Goal: Book appointment/travel/reservation

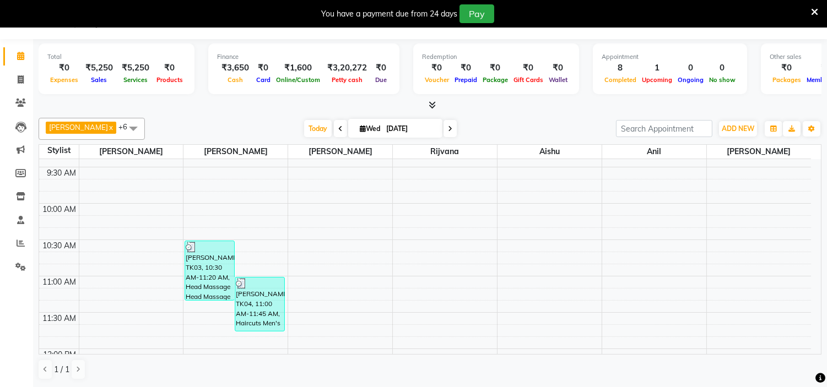
scroll to position [101, 0]
click at [304, 128] on span "Today" at bounding box center [318, 128] width 28 height 17
type input "[DATE]"
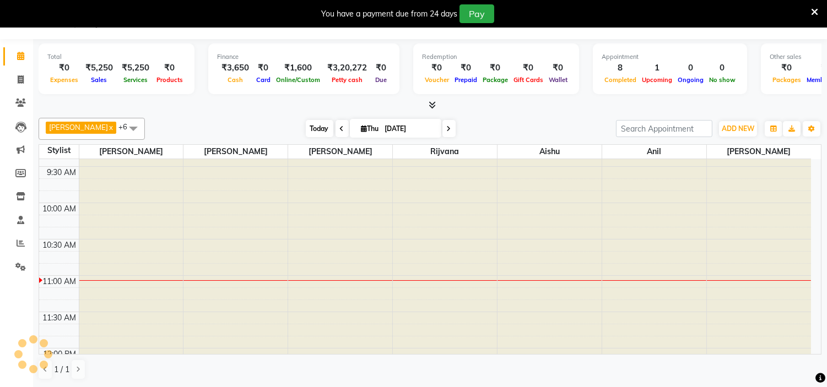
scroll to position [0, 0]
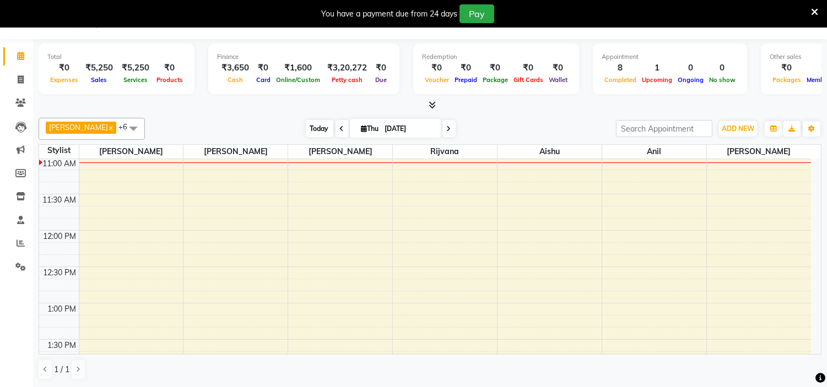
click at [306, 128] on span "Today" at bounding box center [320, 128] width 28 height 17
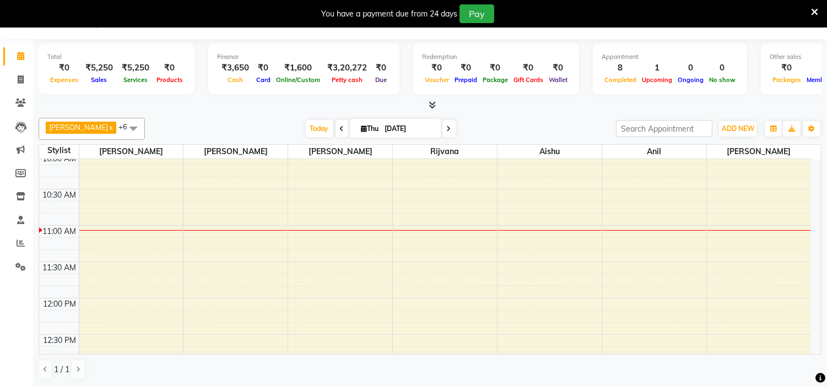
scroll to position [152, 0]
click at [104, 250] on td at bounding box center [445, 255] width 733 height 12
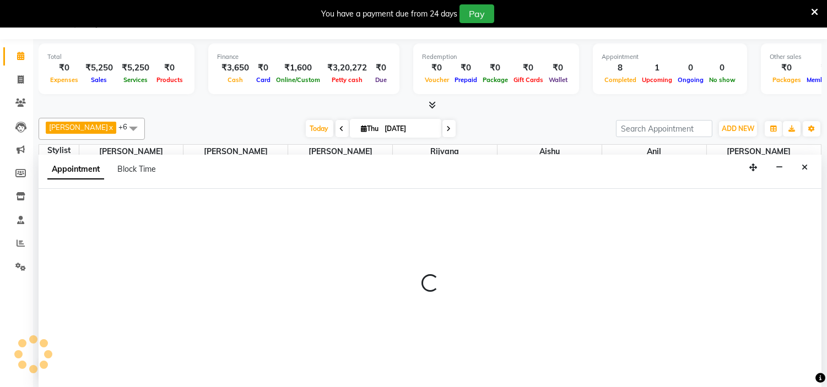
select select "85979"
select select "675"
select select "tentative"
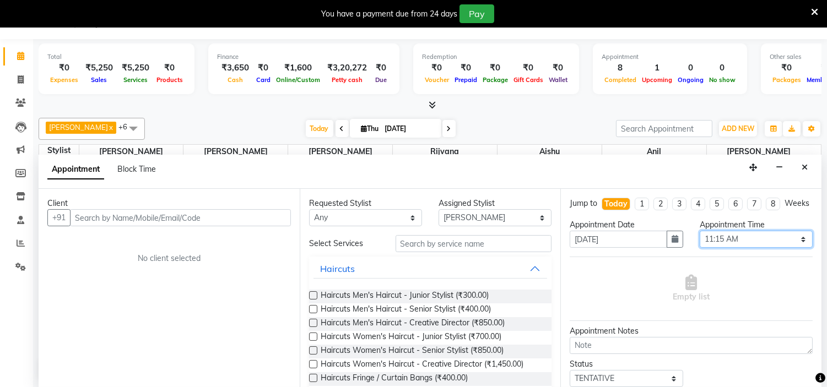
click at [785, 246] on select "Select 09:00 AM 09:15 AM 09:30 AM 09:45 AM 10:00 AM 10:15 AM 10:30 AM 10:45 AM …" at bounding box center [756, 239] width 113 height 17
select select "630"
click at [700, 241] on select "Select 09:00 AM 09:15 AM 09:30 AM 09:45 AM 10:00 AM 10:15 AM 10:30 AM 10:45 AM …" at bounding box center [756, 239] width 113 height 17
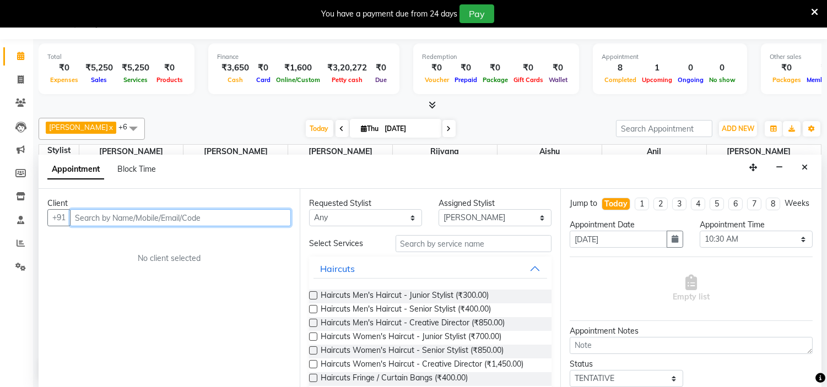
click at [203, 218] on input "text" at bounding box center [180, 217] width 221 height 17
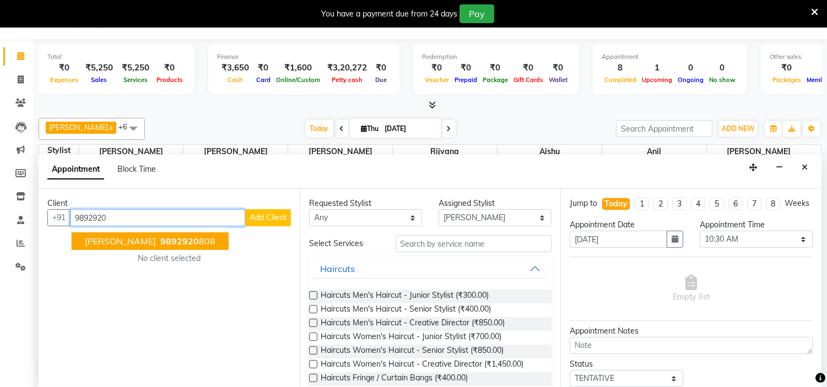
click at [160, 238] on span "9892920" at bounding box center [179, 241] width 39 height 11
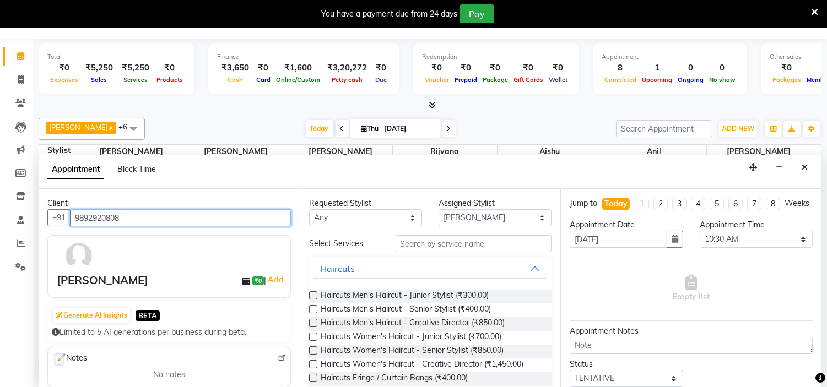
type input "9892920808"
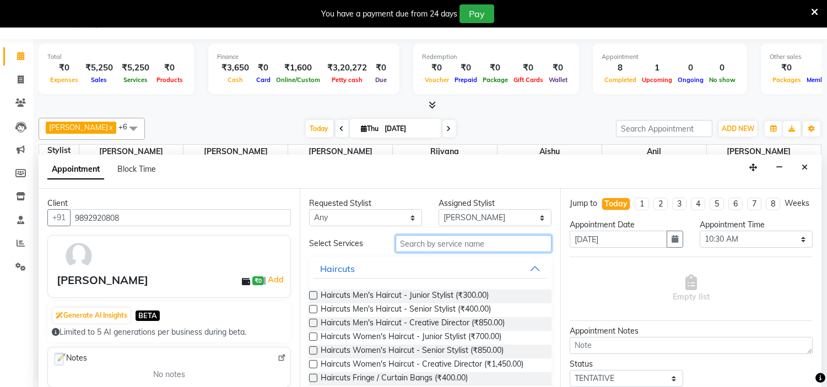
click at [417, 243] on input "text" at bounding box center [474, 243] width 157 height 17
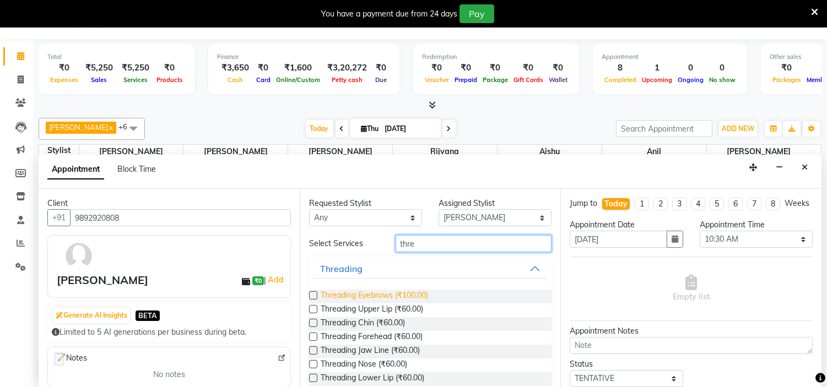
type input "thre"
click at [381, 301] on span "Threading Eyebrows (₹100.00)" at bounding box center [374, 297] width 107 height 14
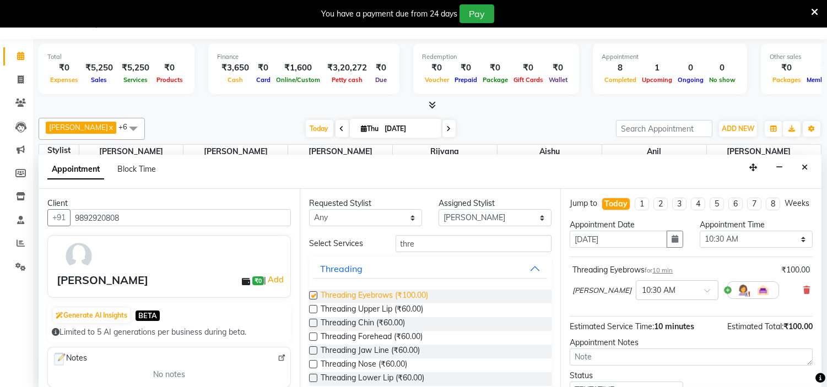
checkbox input "false"
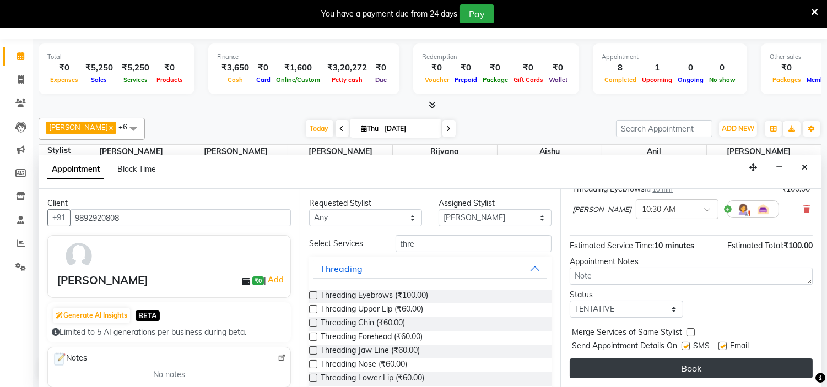
click at [659, 366] on button "Book" at bounding box center [691, 369] width 243 height 20
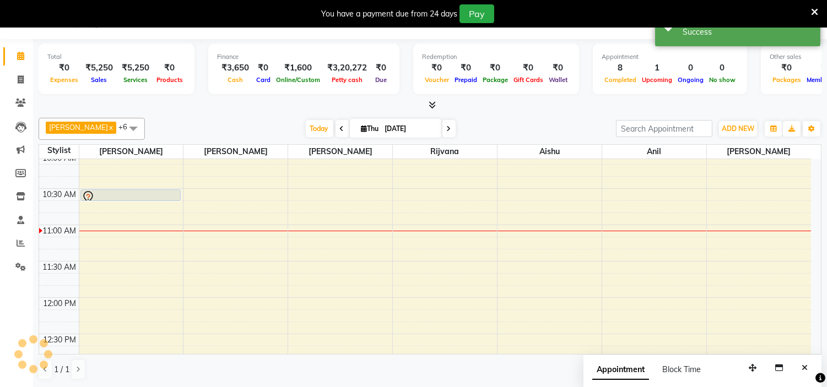
scroll to position [0, 0]
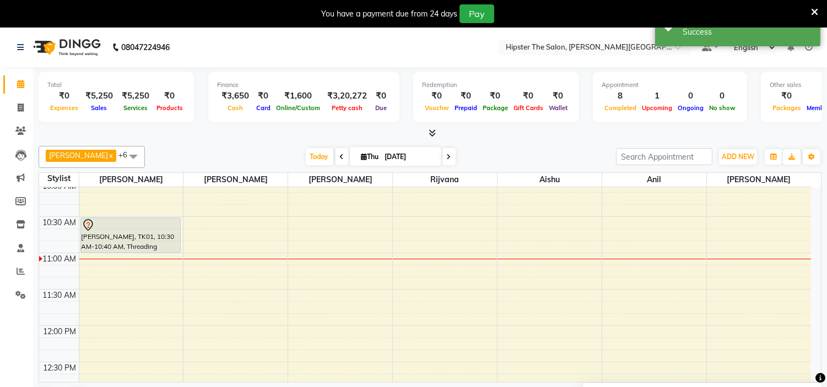
drag, startPoint x: 120, startPoint y: 227, endPoint x: 118, endPoint y: 250, distance: 23.2
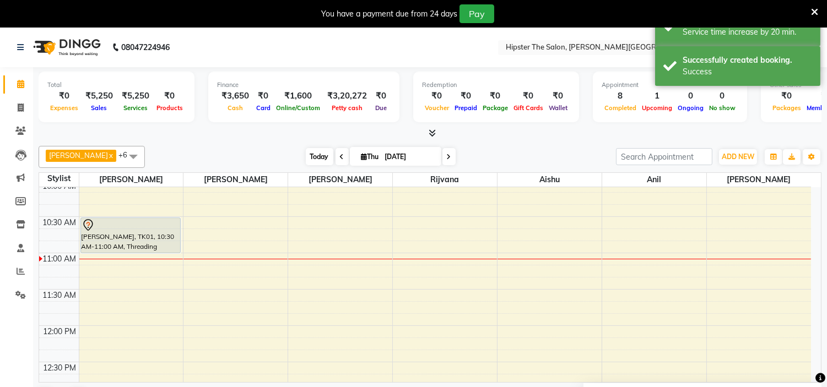
click at [309, 157] on span "Today" at bounding box center [320, 156] width 28 height 17
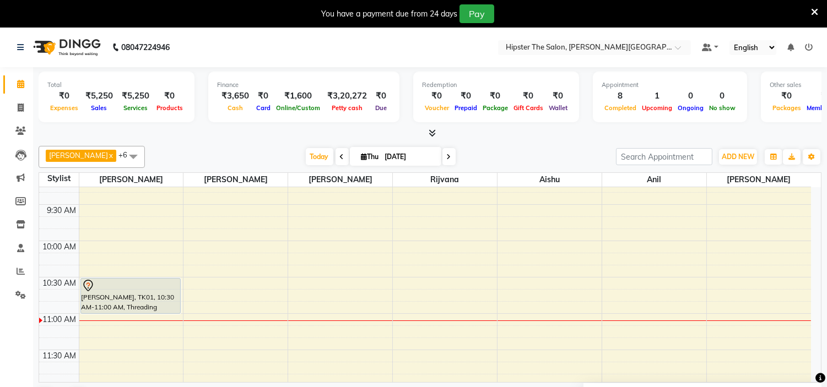
scroll to position [90, 0]
click at [18, 107] on icon at bounding box center [21, 108] width 6 height 8
select select "service"
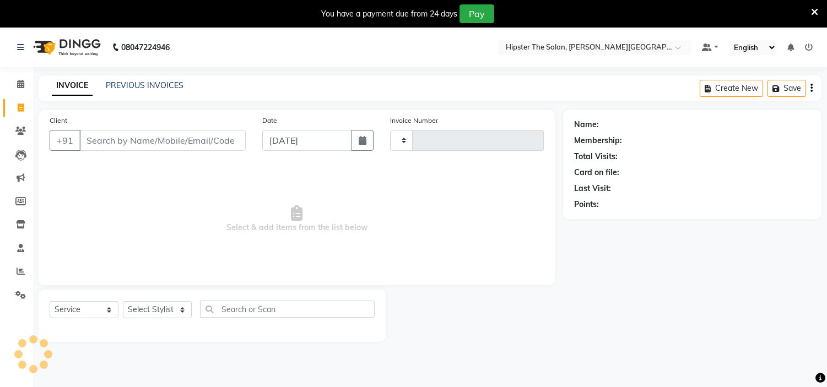
type input "1066"
select select "8592"
click at [127, 90] on div "PREVIOUS INVOICES" at bounding box center [145, 86] width 78 height 12
click at [150, 83] on link "PREVIOUS INVOICES" at bounding box center [145, 85] width 78 height 10
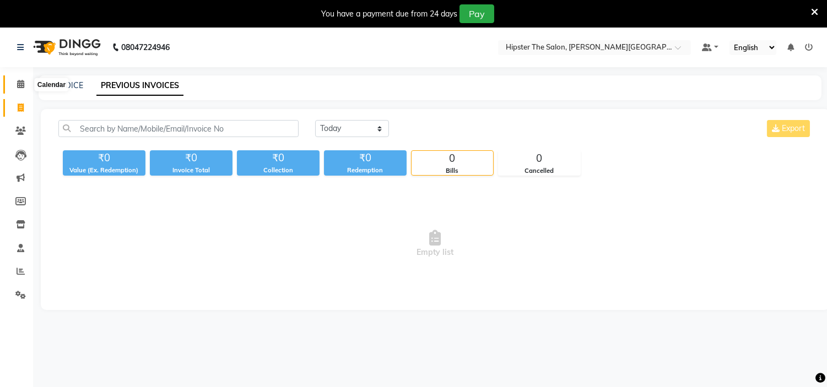
click at [22, 81] on icon at bounding box center [20, 84] width 7 height 8
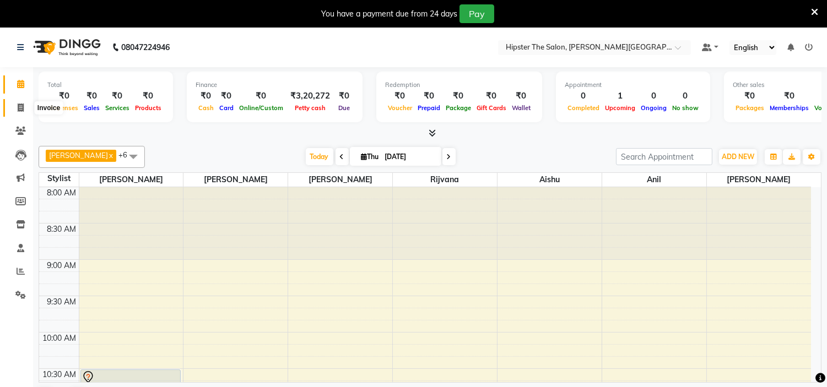
click at [22, 105] on icon at bounding box center [21, 108] width 6 height 8
select select "service"
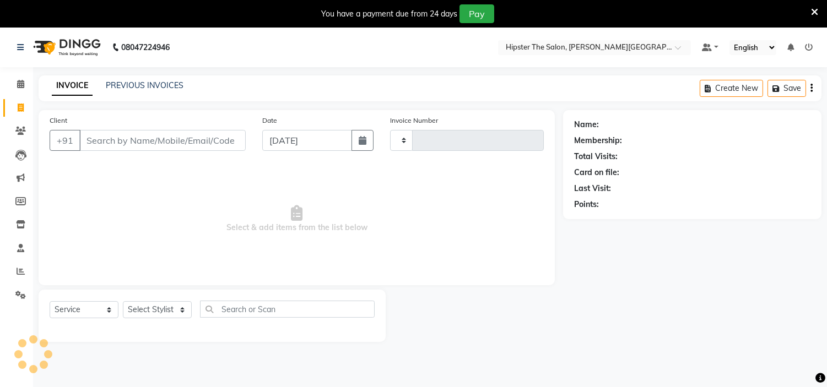
type input "1066"
select select "8592"
click at [147, 84] on link "PREVIOUS INVOICES" at bounding box center [145, 85] width 78 height 10
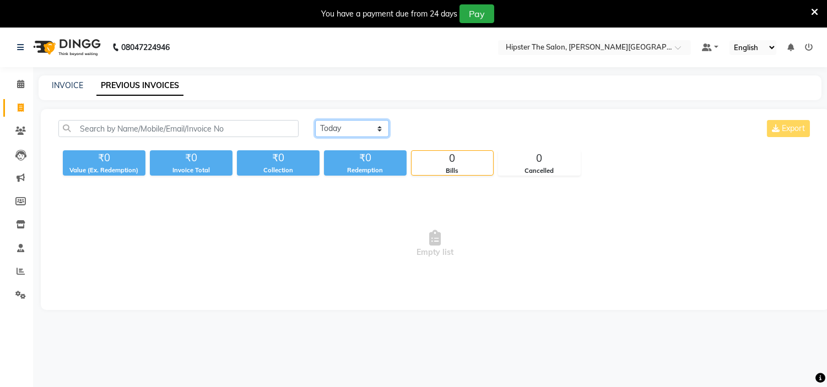
drag, startPoint x: 347, startPoint y: 131, endPoint x: 345, endPoint y: 182, distance: 50.8
click at [345, 182] on div "[DATE] [DATE] Custom Range Export ₹0 Value (Ex. Redemption) ₹0 Invoice Total ₹0…" at bounding box center [435, 209] width 789 height 201
select select "range"
click at [315, 120] on select "[DATE] [DATE] Custom Range" at bounding box center [352, 128] width 74 height 17
click at [347, 174] on div "Redemption" at bounding box center [365, 170] width 83 height 9
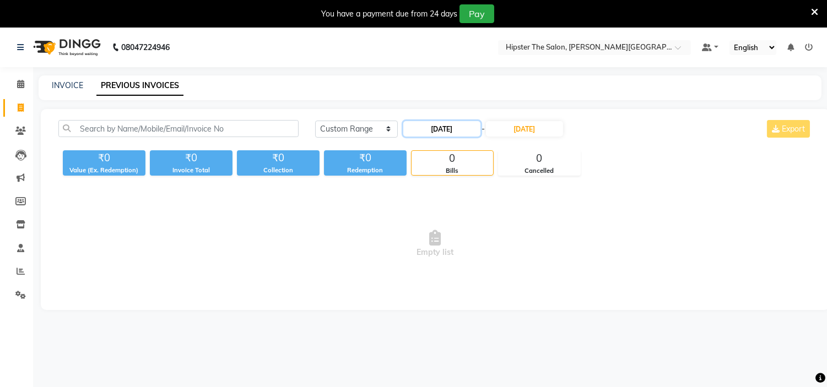
click at [445, 129] on input "[DATE]" at bounding box center [441, 128] width 77 height 15
select select "9"
select select "2025"
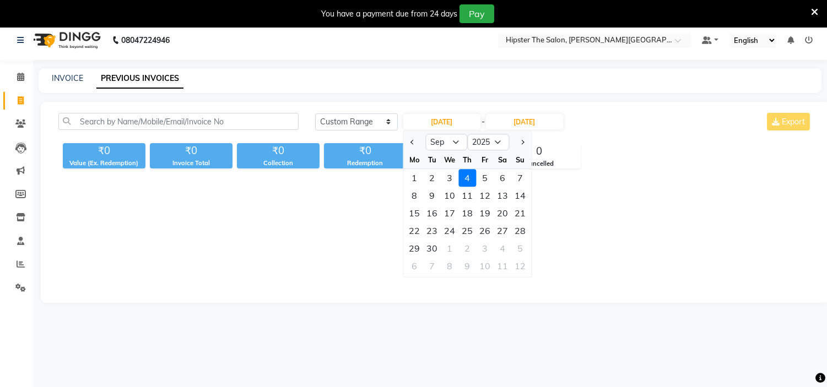
scroll to position [22, 0]
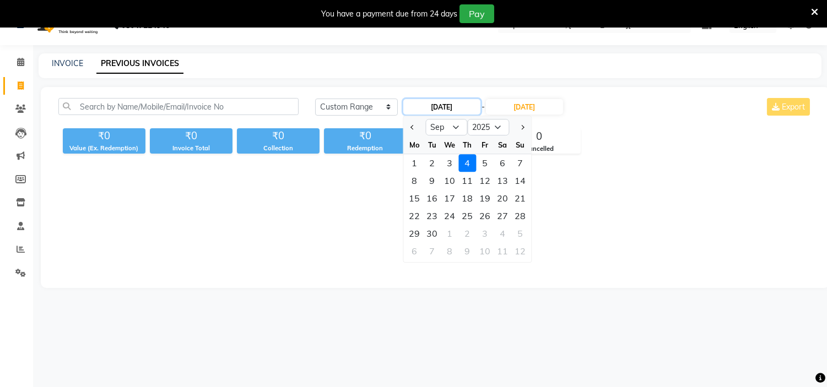
click at [444, 106] on input "[DATE]" at bounding box center [441, 106] width 77 height 15
click at [453, 166] on div "3" at bounding box center [450, 163] width 18 height 18
type input "[DATE]"
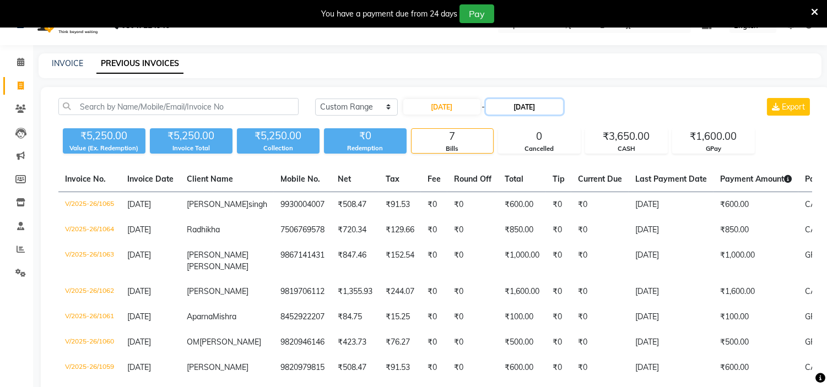
click at [527, 106] on input "[DATE]" at bounding box center [524, 106] width 77 height 15
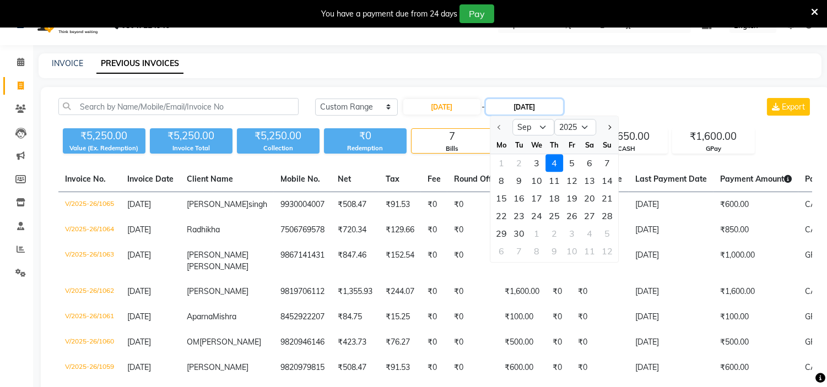
click at [527, 106] on input "[DATE]" at bounding box center [524, 106] width 77 height 15
click at [537, 164] on div "3" at bounding box center [537, 163] width 18 height 18
type input "[DATE]"
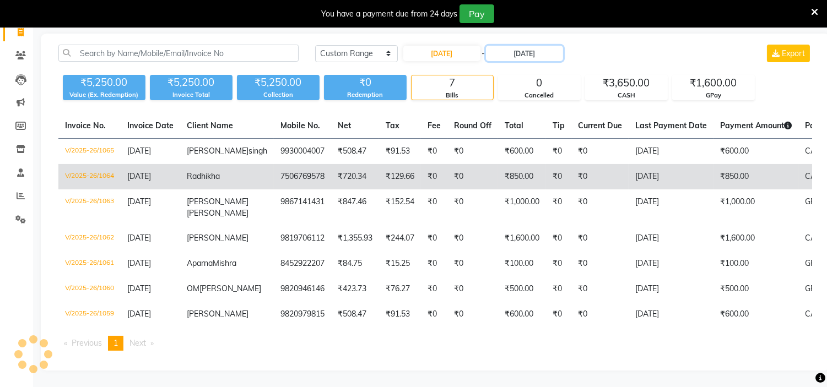
scroll to position [0, 0]
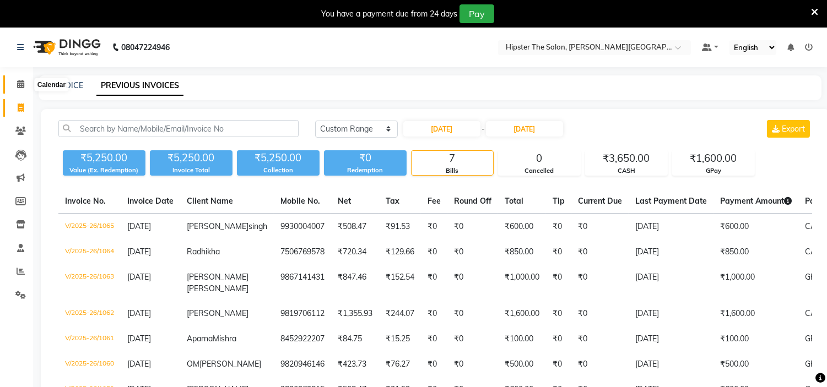
click at [22, 85] on icon at bounding box center [20, 84] width 7 height 8
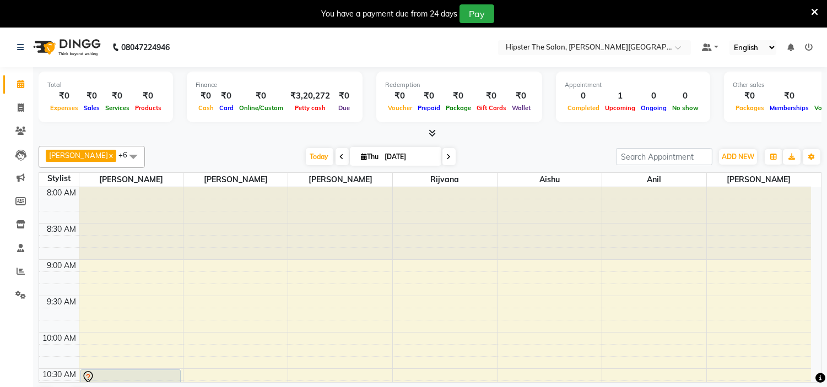
click at [22, 85] on icon at bounding box center [20, 84] width 7 height 8
click at [306, 160] on span "Today" at bounding box center [320, 156] width 28 height 17
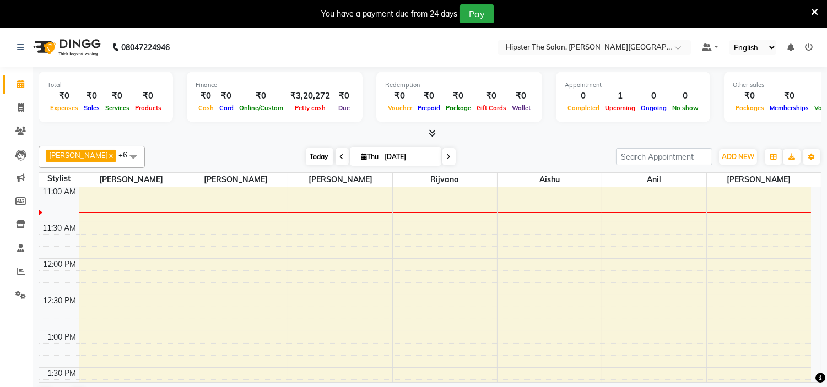
click at [306, 160] on span "Today" at bounding box center [320, 156] width 28 height 17
click at [306, 157] on span "Today" at bounding box center [320, 156] width 28 height 17
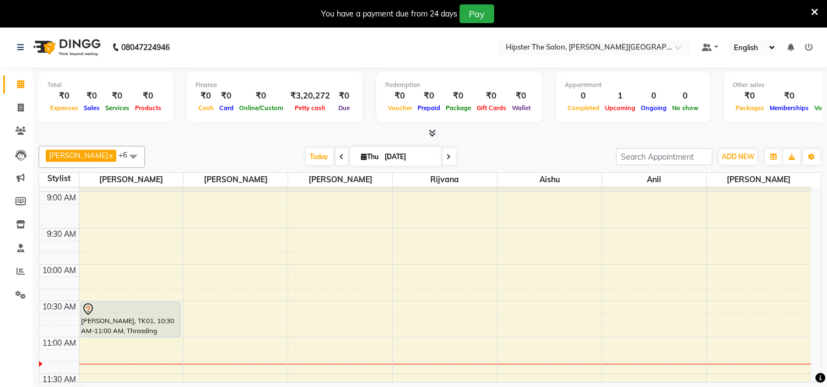
scroll to position [67, 0]
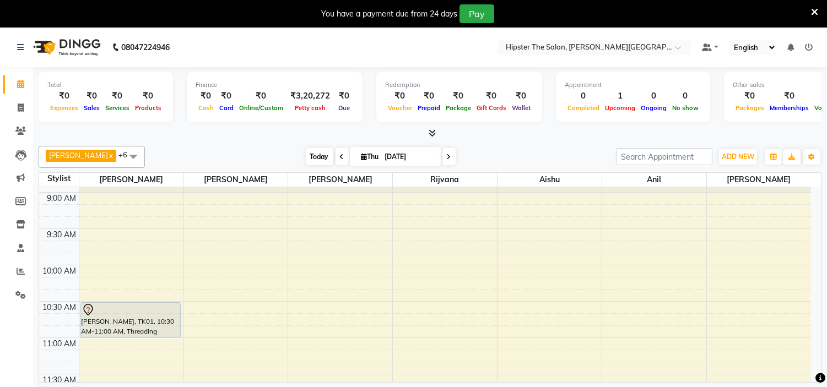
click at [306, 158] on span "Today" at bounding box center [320, 156] width 28 height 17
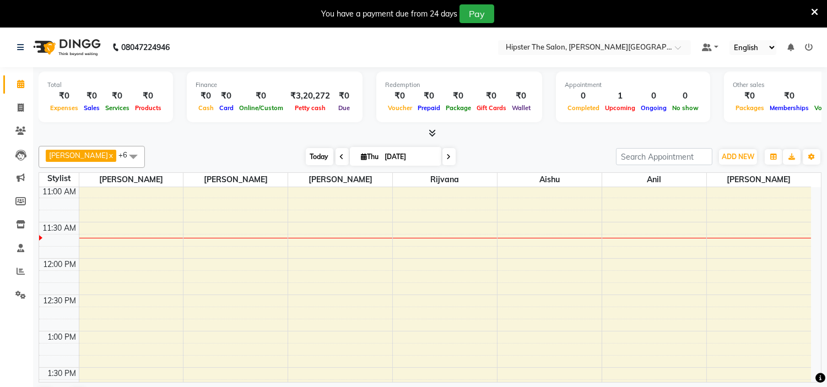
click at [306, 160] on span "Today" at bounding box center [320, 156] width 28 height 17
click at [336, 150] on span at bounding box center [342, 156] width 13 height 17
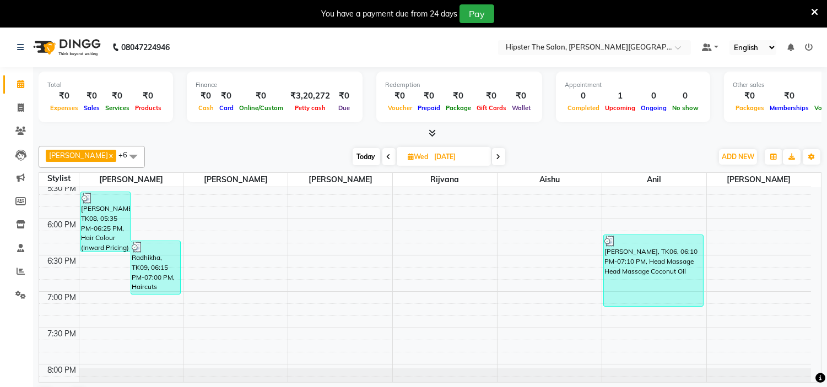
scroll to position [696, 0]
click at [19, 84] on icon at bounding box center [20, 84] width 7 height 8
click at [353, 155] on span "Today" at bounding box center [367, 156] width 28 height 17
type input "[DATE]"
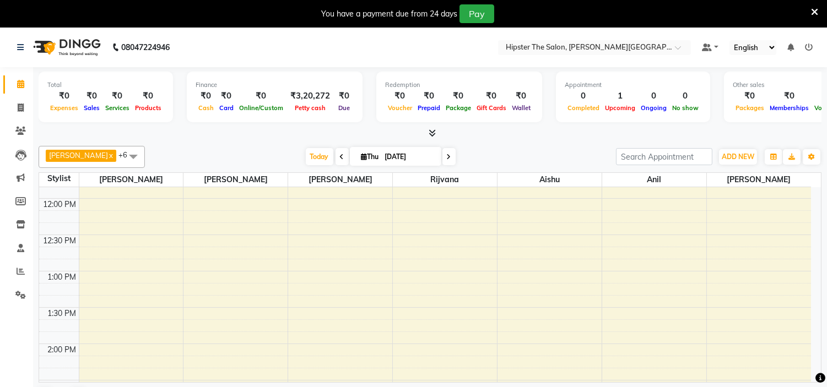
scroll to position [282, 0]
click at [310, 163] on span "Today" at bounding box center [320, 156] width 28 height 17
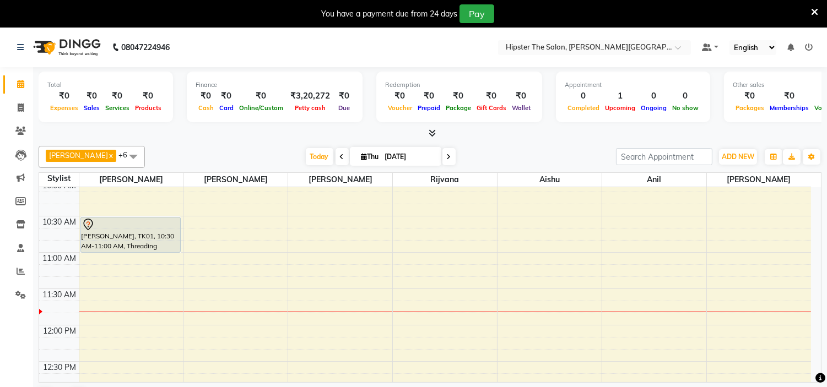
scroll to position [152, 0]
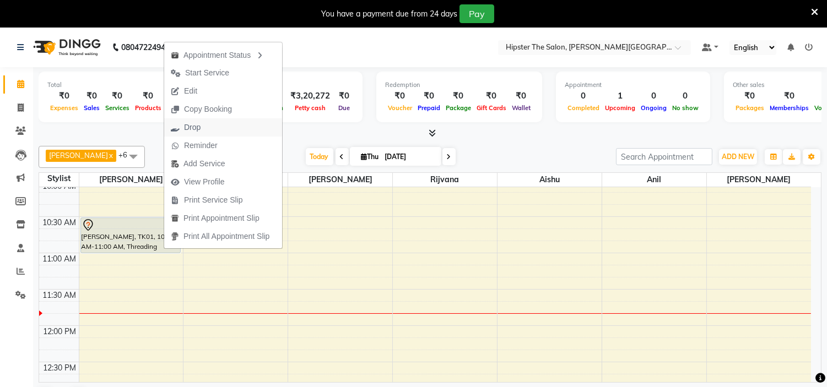
click at [186, 125] on span "Drop" at bounding box center [192, 128] width 17 height 12
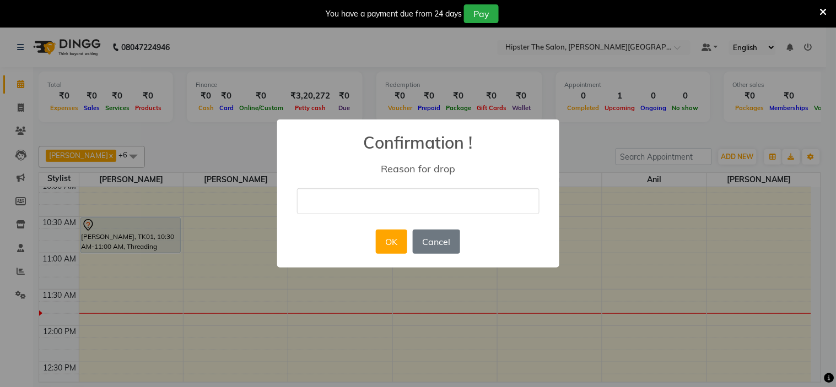
click at [322, 201] on input "text" at bounding box center [418, 202] width 243 height 26
type input "cancel"
click at [395, 239] on button "OK" at bounding box center [391, 242] width 31 height 24
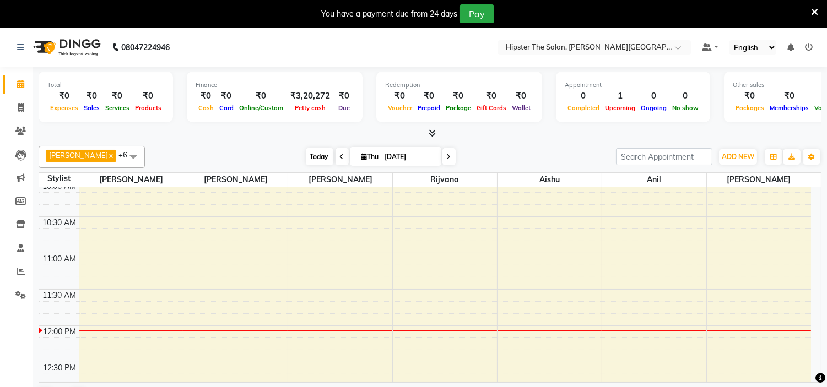
click at [306, 155] on span "Today" at bounding box center [320, 156] width 28 height 17
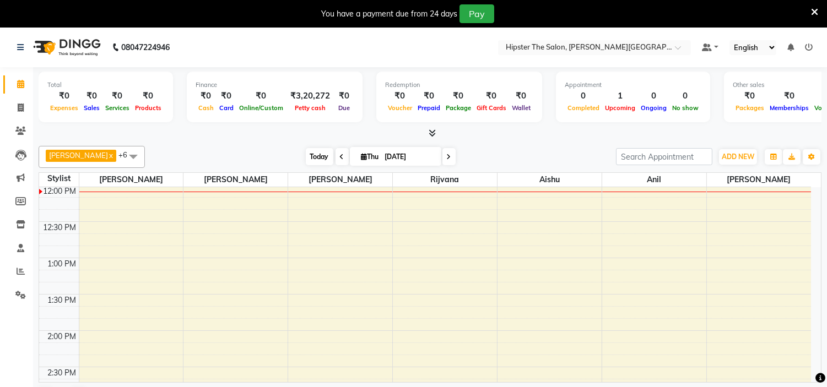
click at [306, 158] on span "Today" at bounding box center [320, 156] width 28 height 17
click at [306, 154] on span "Today" at bounding box center [320, 156] width 28 height 17
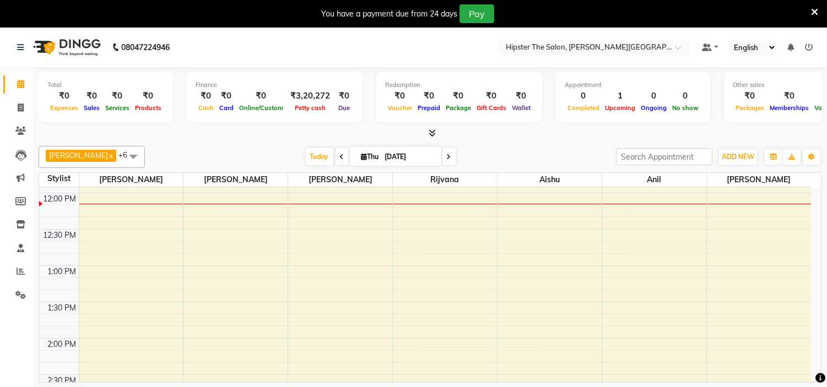
scroll to position [282, 0]
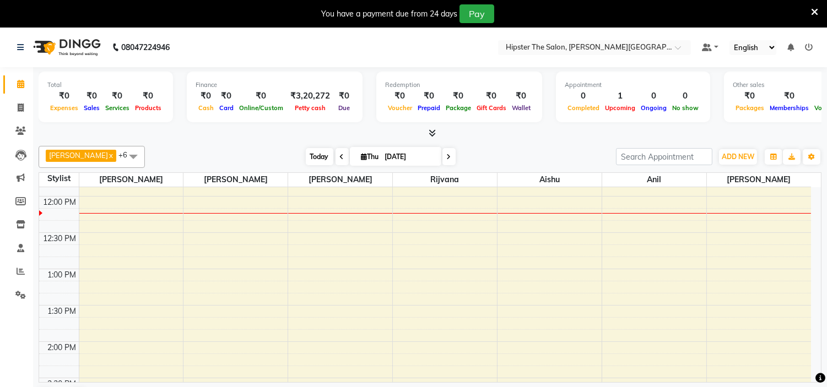
click at [306, 158] on span "Today" at bounding box center [320, 156] width 28 height 17
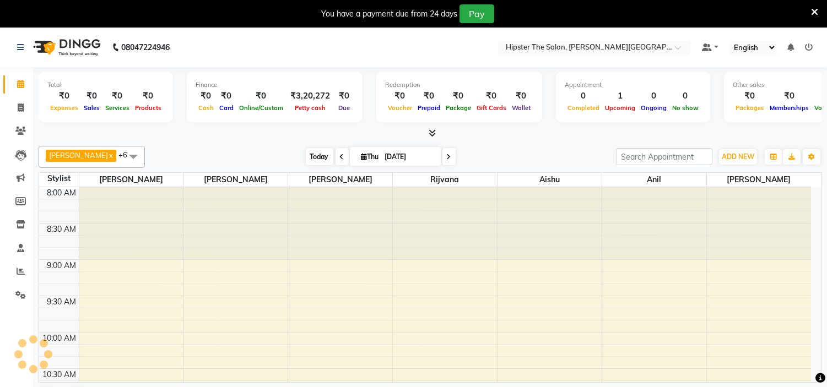
scroll to position [293, 0]
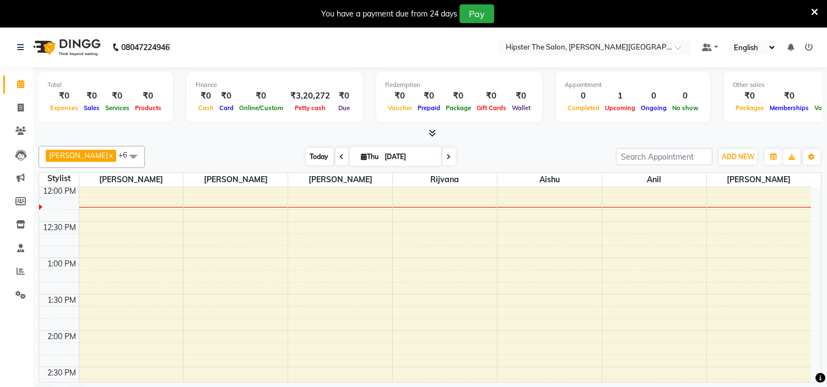
click at [306, 155] on span "Today" at bounding box center [320, 156] width 28 height 17
click at [506, 144] on div "[PERSON_NAME] x rijvana x aishu x anil x [PERSON_NAME] x [PERSON_NAME] x +6 Sel…" at bounding box center [430, 277] width 783 height 271
click at [309, 153] on span "Today" at bounding box center [320, 156] width 28 height 17
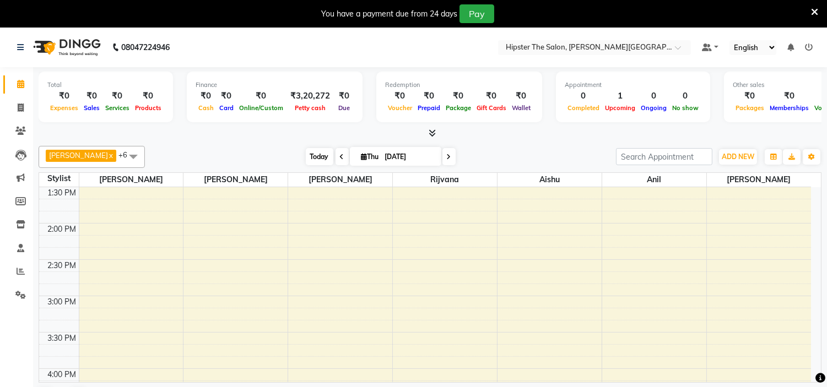
scroll to position [293, 0]
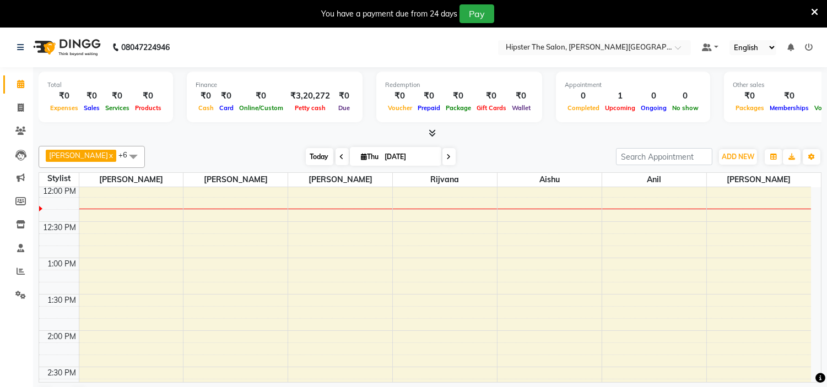
click at [306, 155] on span "Today" at bounding box center [320, 156] width 28 height 17
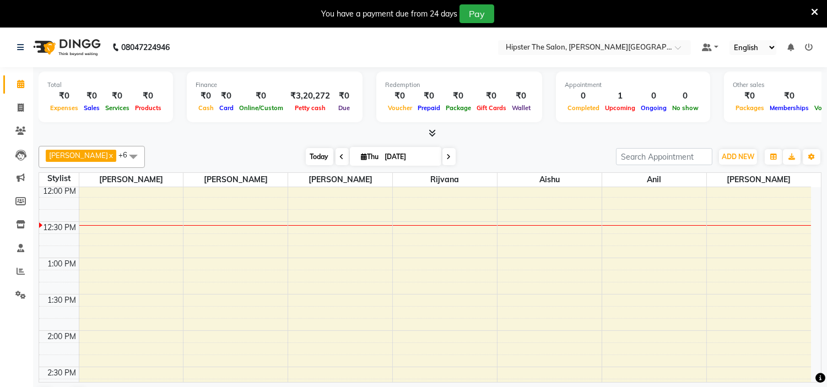
click at [306, 158] on span "Today" at bounding box center [320, 156] width 28 height 17
click at [306, 153] on span "Today" at bounding box center [320, 156] width 28 height 17
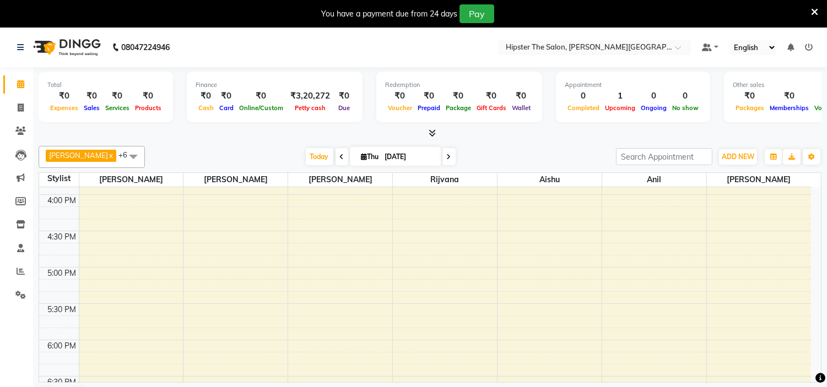
scroll to position [574, 0]
click at [320, 204] on div "8:00 AM 8:30 AM 9:00 AM 9:30 AM 10:00 AM 10:30 AM 11:00 AM 11:30 AM 12:00 PM 12…" at bounding box center [425, 86] width 772 height 945
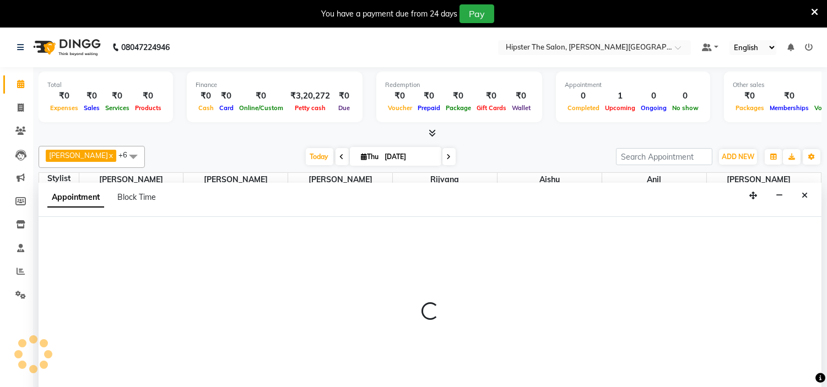
select select "85977"
select select "tentative"
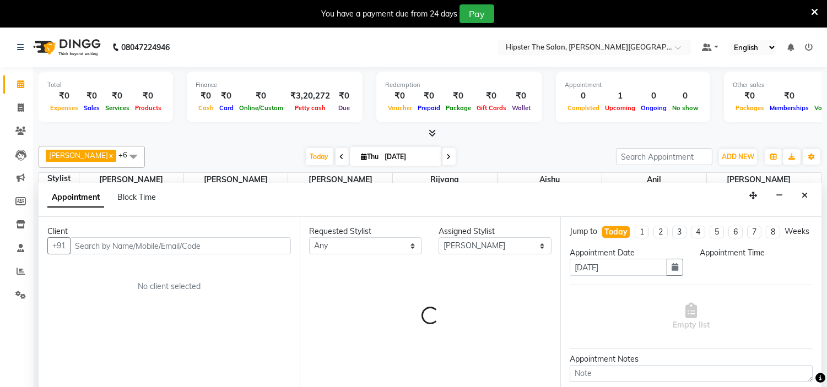
scroll to position [28, 0]
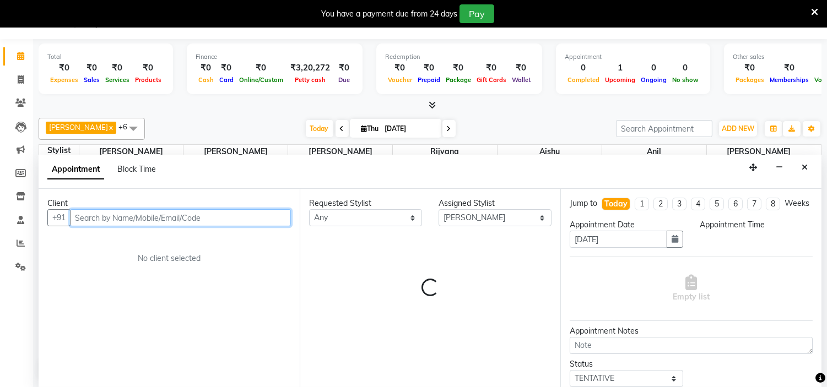
select select "960"
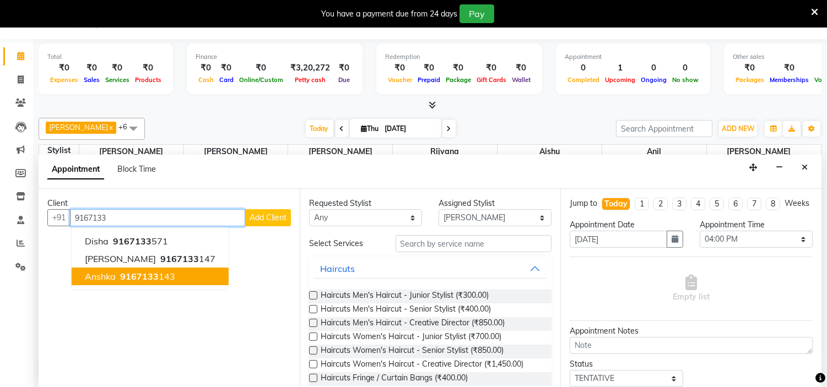
click at [144, 277] on span "9167133" at bounding box center [139, 276] width 39 height 11
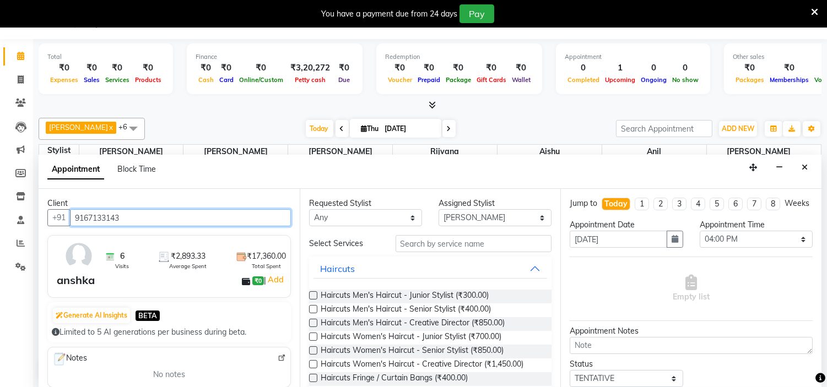
type input "9167133143"
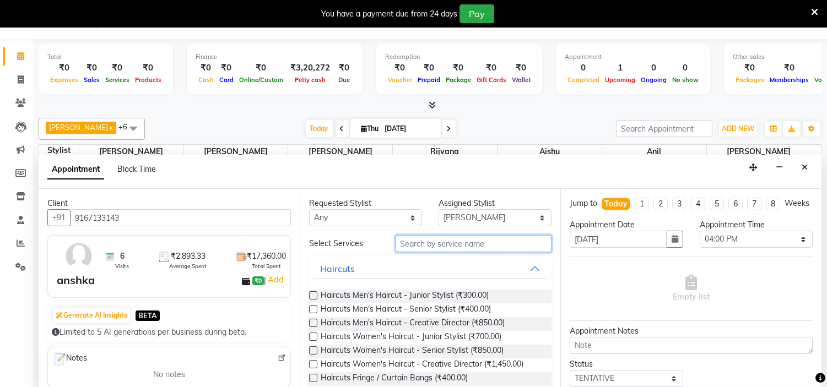
click at [467, 235] on input "text" at bounding box center [474, 243] width 157 height 17
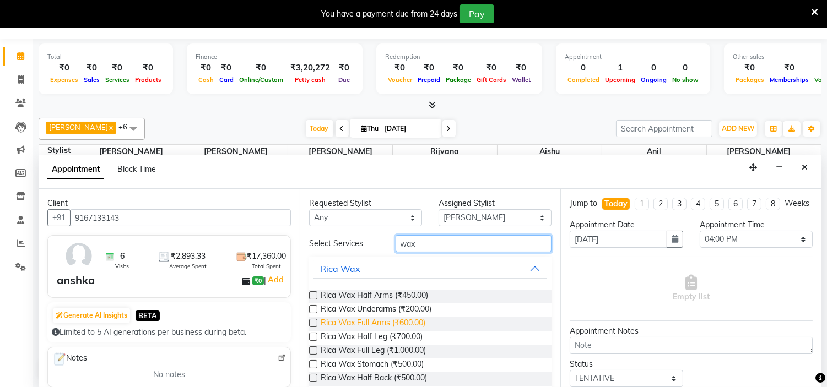
type input "wax"
click at [406, 321] on span "Rica Wax Full Arms (₹600.00)" at bounding box center [373, 324] width 105 height 14
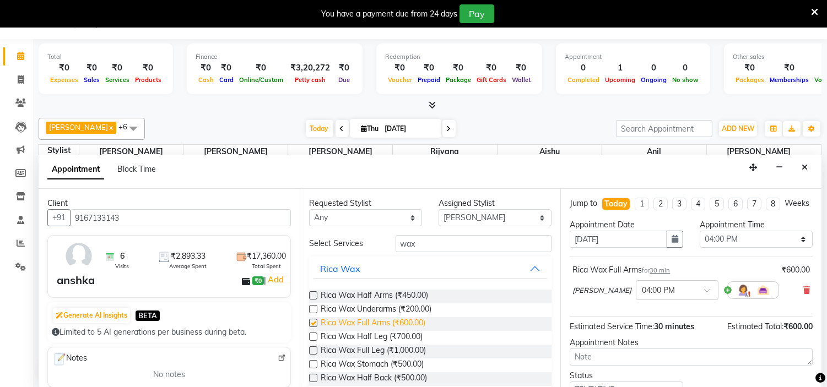
checkbox input "false"
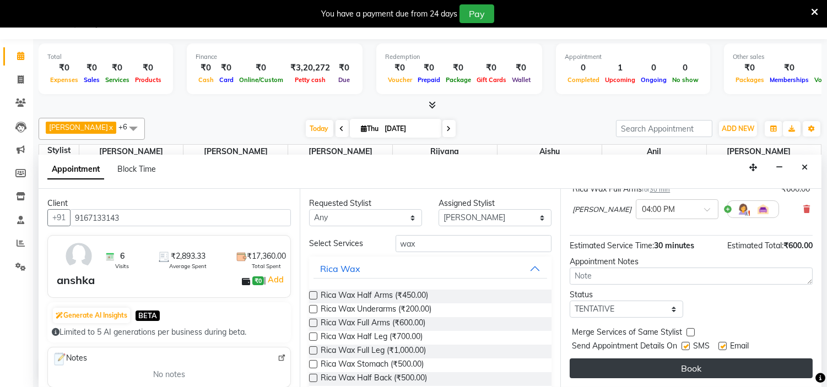
click at [703, 369] on button "Book" at bounding box center [691, 369] width 243 height 20
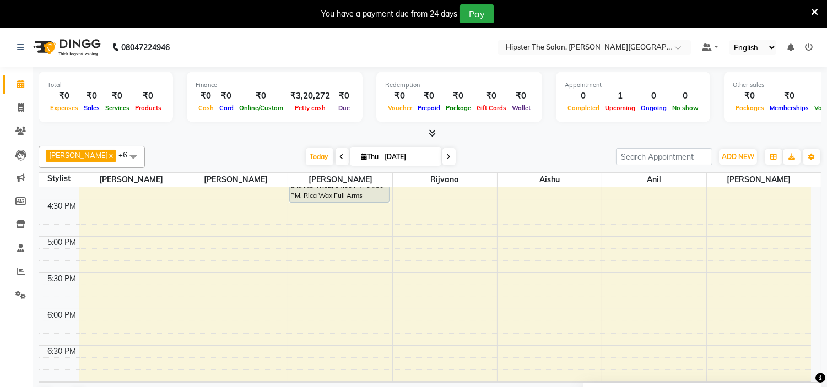
scroll to position [605, 0]
click at [306, 153] on span "Today" at bounding box center [320, 156] width 28 height 17
click at [642, 282] on div "8:00 AM 8:30 AM 9:00 AM 9:30 AM 10:00 AM 10:30 AM 11:00 AM 11:30 AM 12:00 PM 12…" at bounding box center [425, 273] width 772 height 945
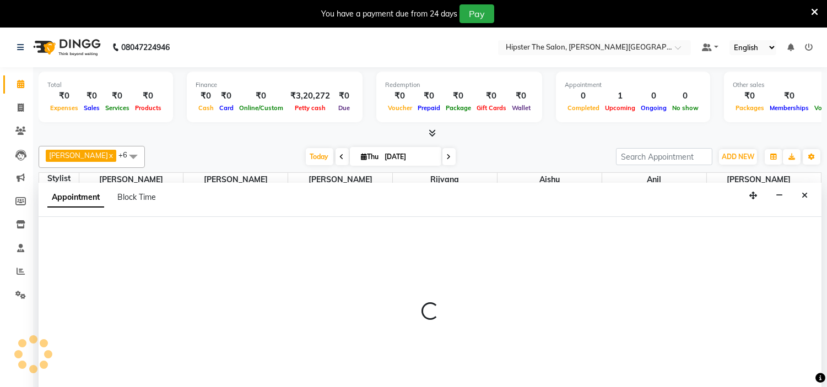
scroll to position [28, 0]
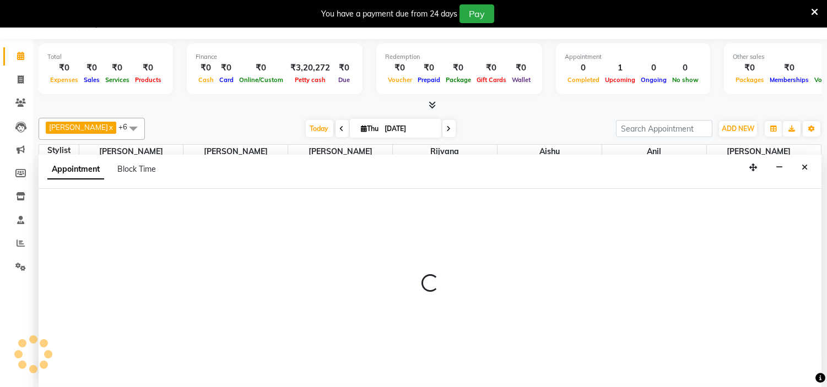
select select "85986"
select select "tentative"
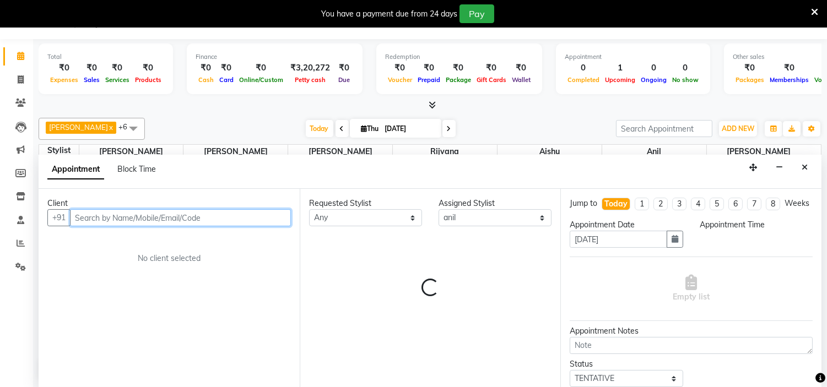
select select "870"
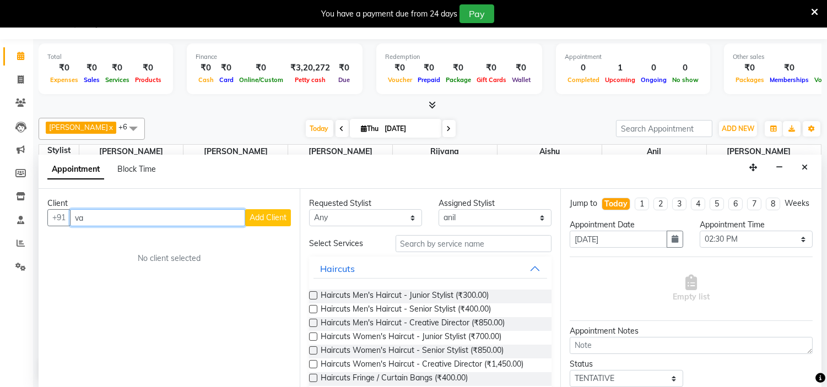
type input "v"
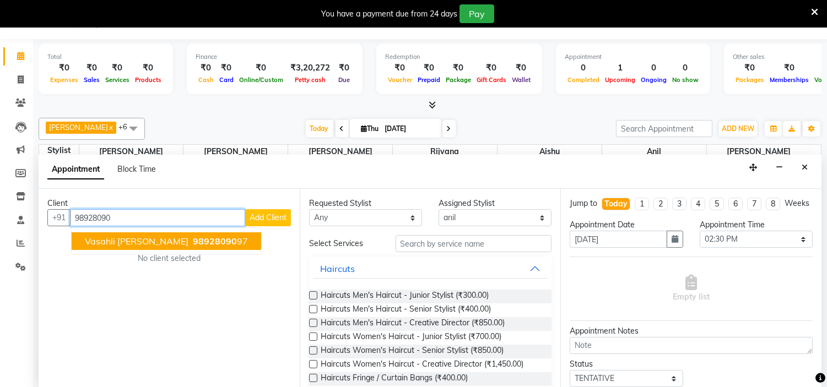
click at [117, 237] on span "Vasahli [PERSON_NAME]" at bounding box center [137, 241] width 104 height 11
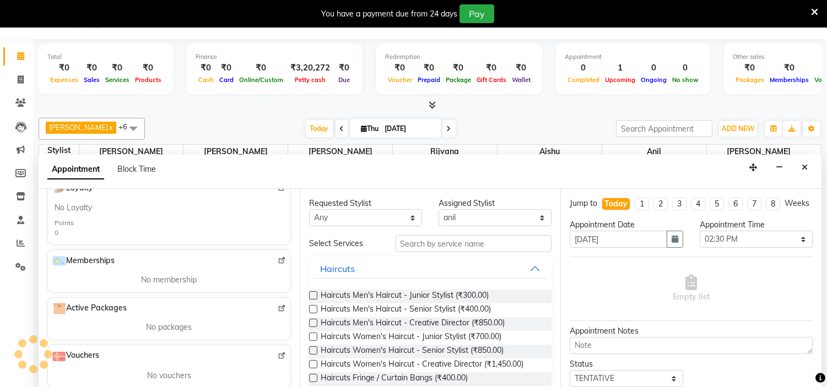
scroll to position [274, 0]
type input "9892809097"
click at [459, 245] on input "text" at bounding box center [474, 243] width 157 height 17
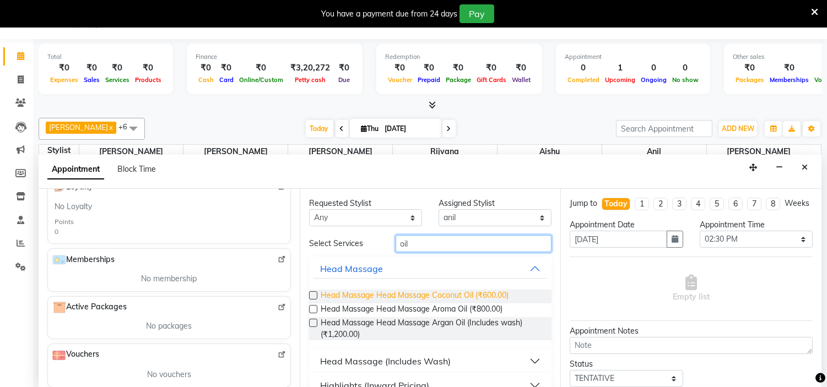
type input "oil"
click at [478, 296] on span "Head Massage Head Massage Coconut Oil (₹600.00)" at bounding box center [415, 297] width 188 height 14
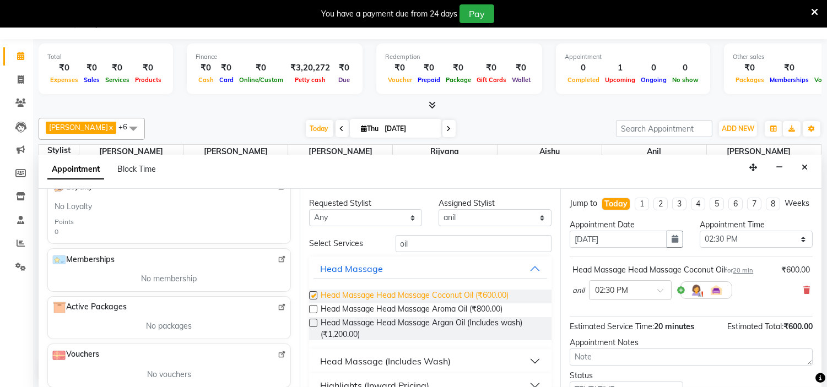
checkbox input "false"
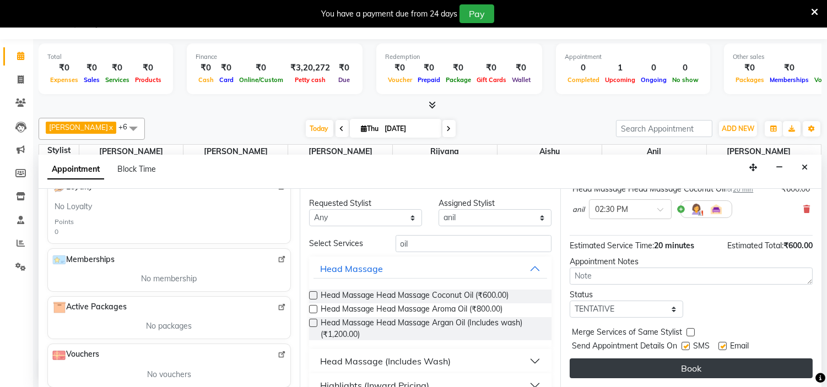
click at [668, 370] on button "Book" at bounding box center [691, 369] width 243 height 20
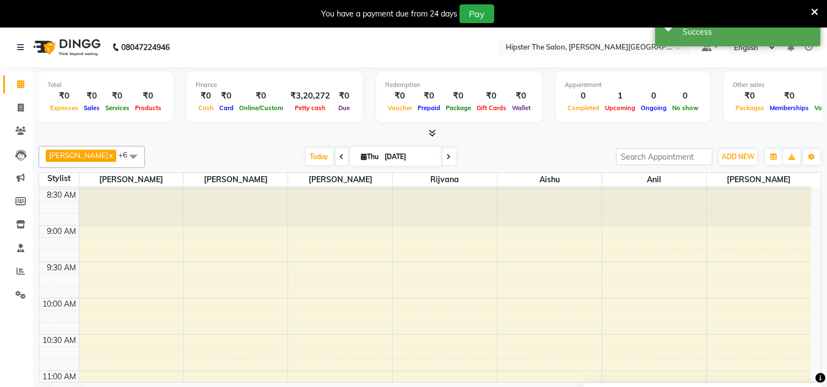
scroll to position [0, 0]
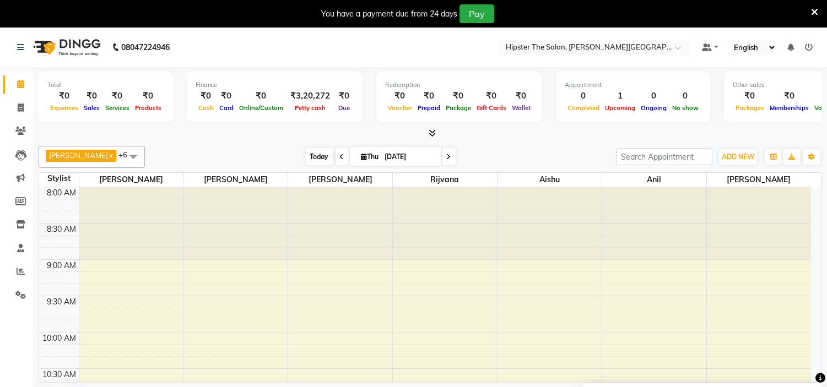
click at [306, 157] on span "Today" at bounding box center [320, 156] width 28 height 17
